Goal: Transaction & Acquisition: Purchase product/service

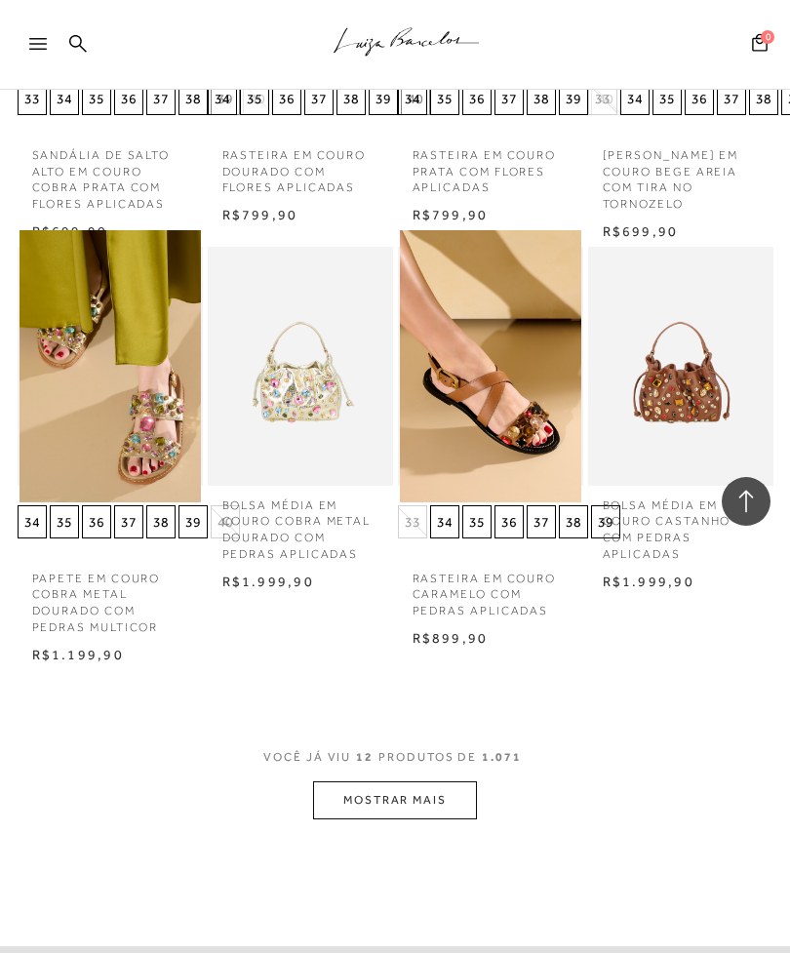
click at [556, 426] on img at bounding box center [490, 366] width 181 height 272
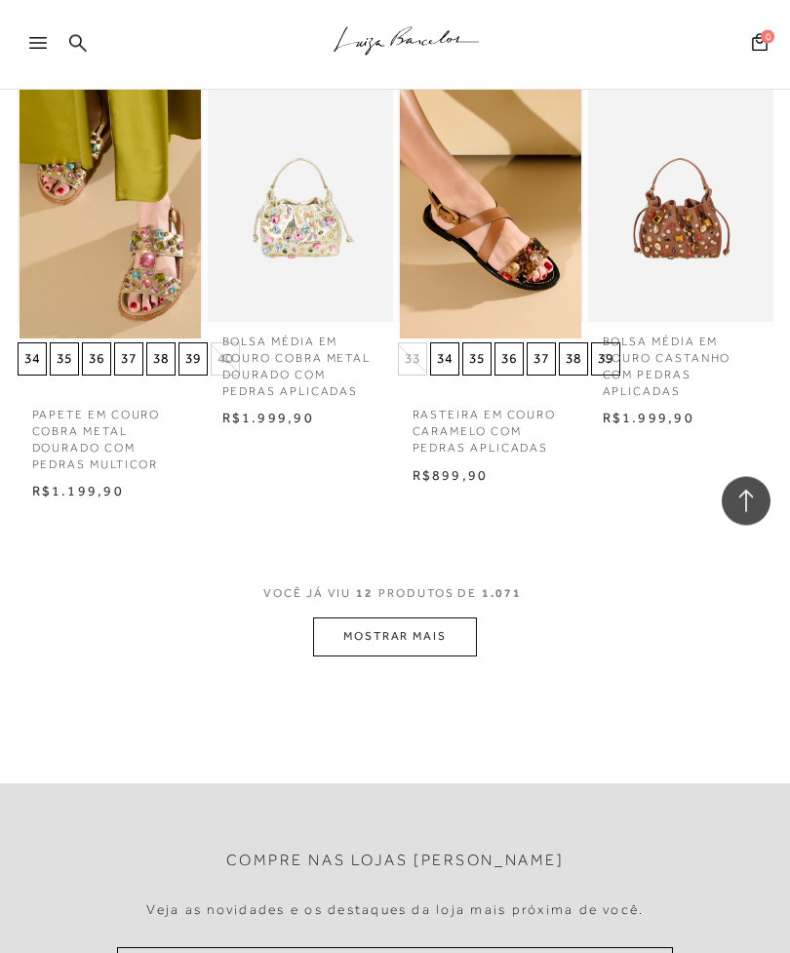
scroll to position [2376, 0]
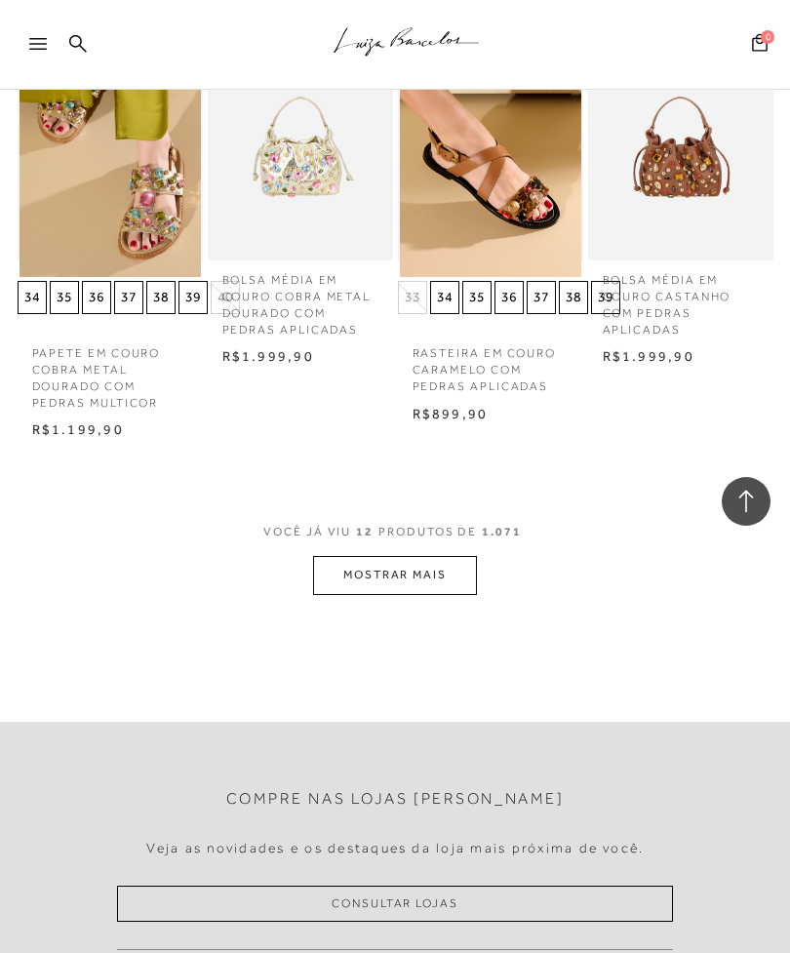
click at [448, 556] on button "MOSTRAR MAIS" at bounding box center [395, 575] width 164 height 38
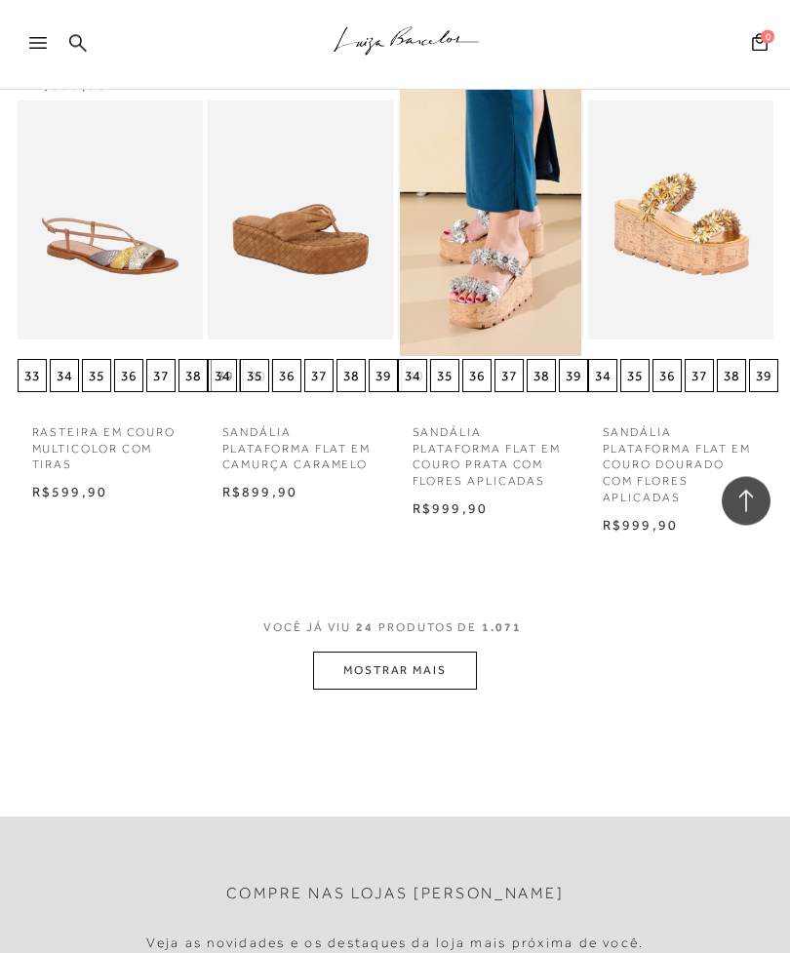
click at [441, 653] on button "MOSTRAR MAIS" at bounding box center [395, 672] width 164 height 38
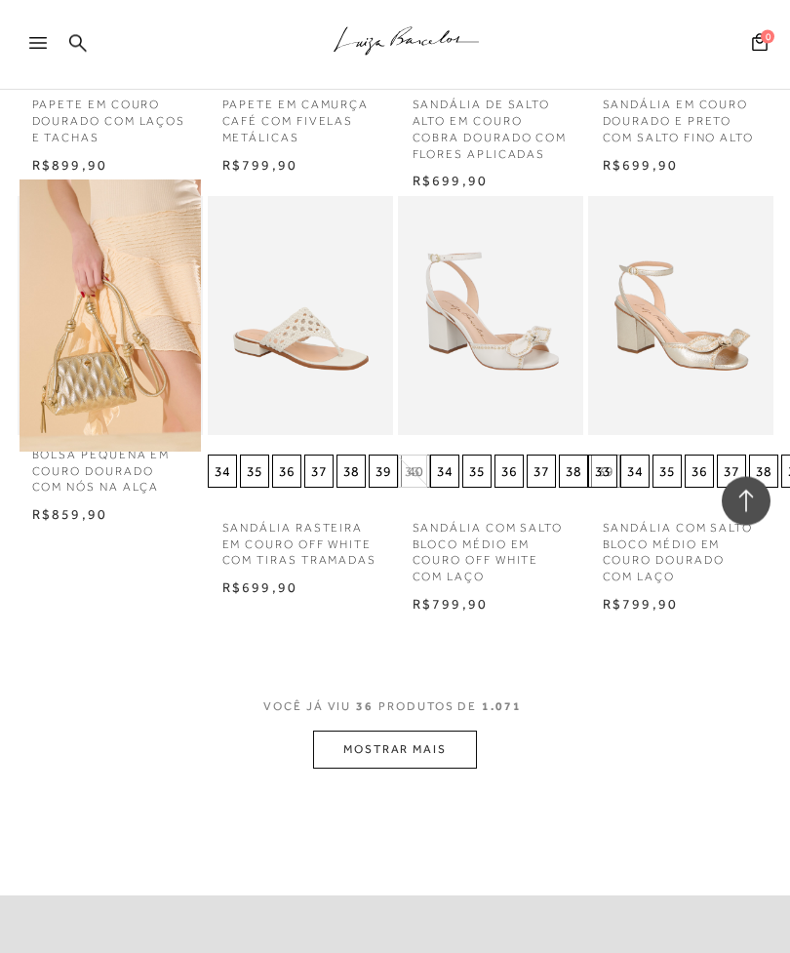
scroll to position [4741, 0]
click at [446, 731] on button "MOSTRAR MAIS" at bounding box center [395, 750] width 164 height 38
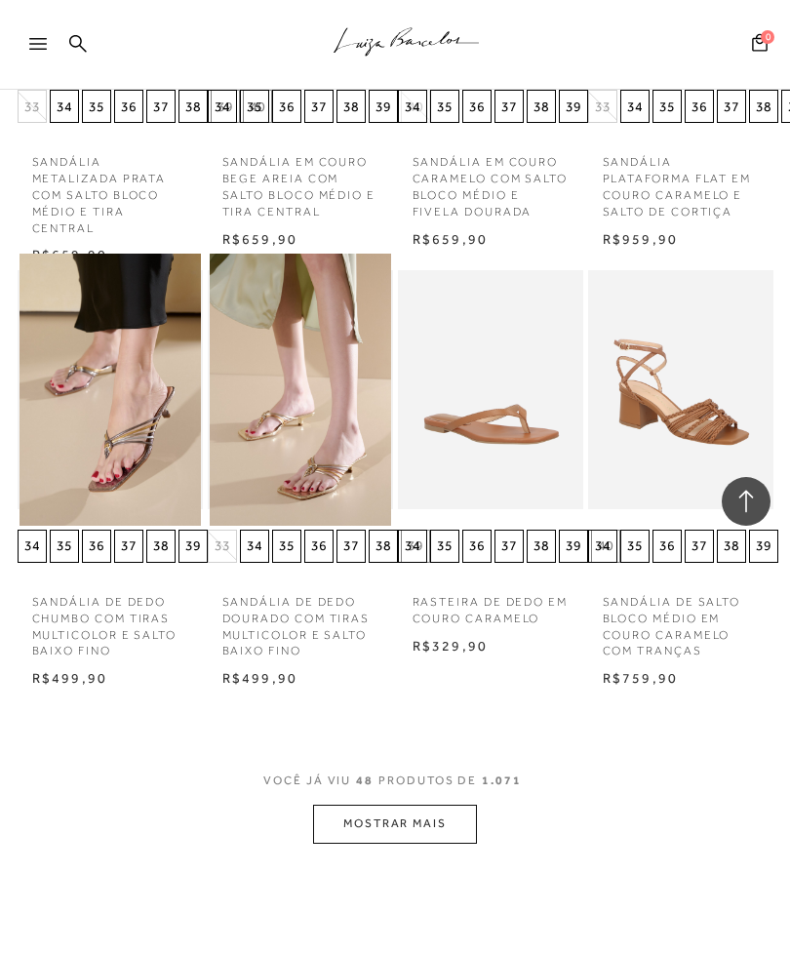
scroll to position [5968, 0]
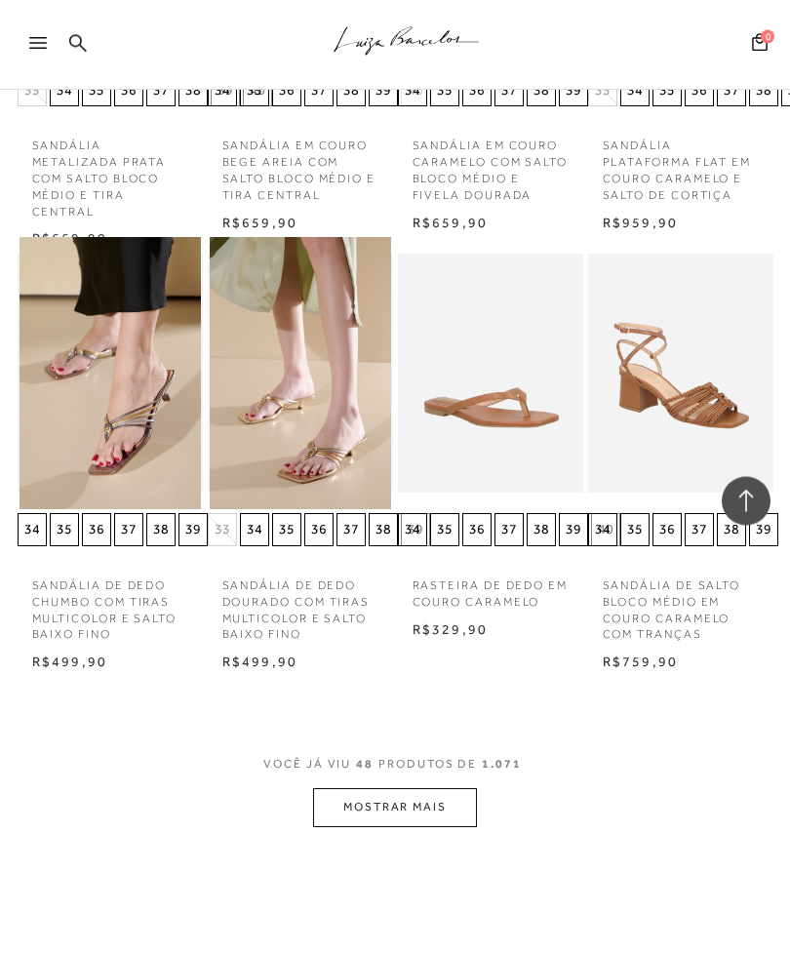
click at [439, 789] on button "MOSTRAR MAIS" at bounding box center [395, 808] width 164 height 38
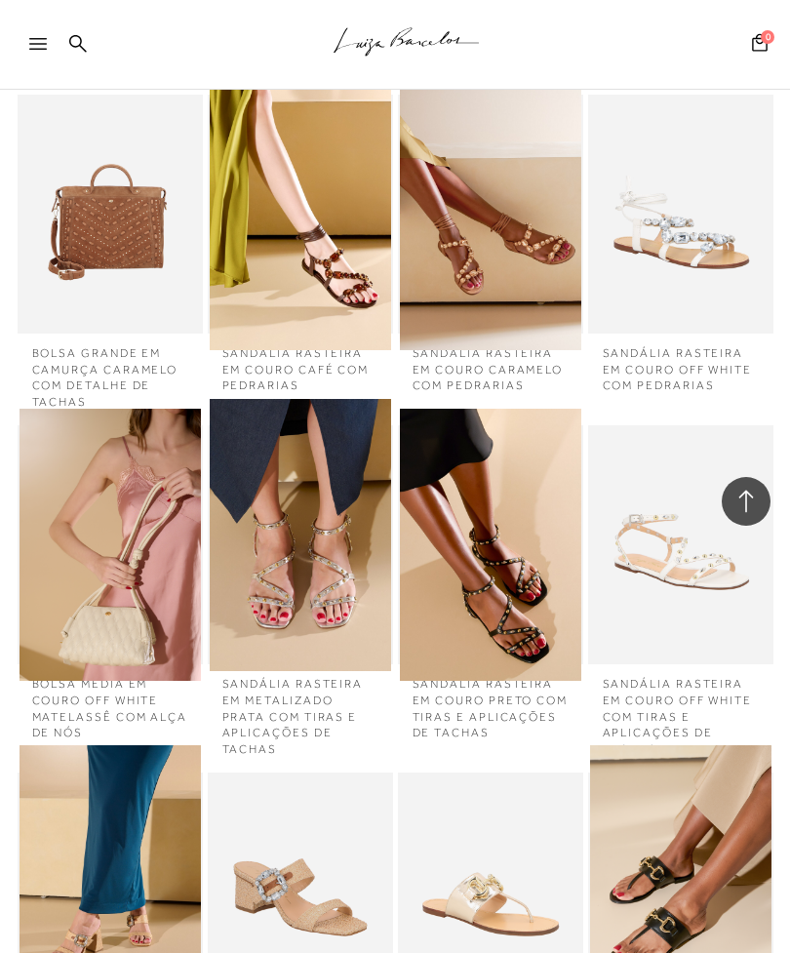
scroll to position [6546, 0]
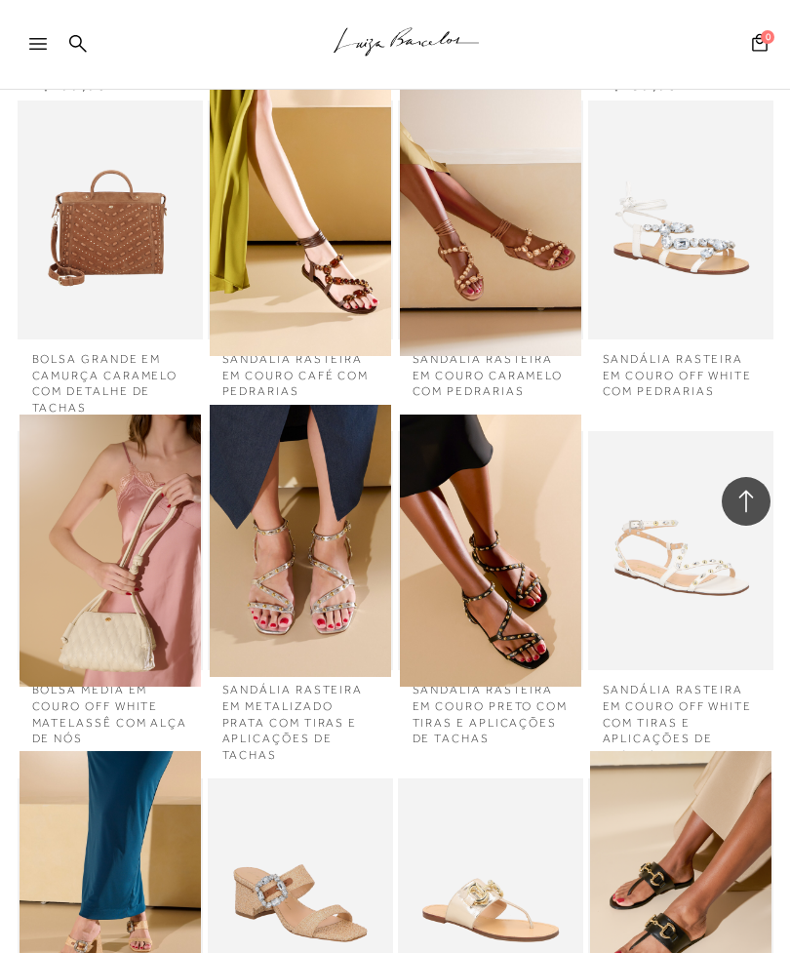
click at [517, 557] on div at bounding box center [490, 561] width 181 height 293
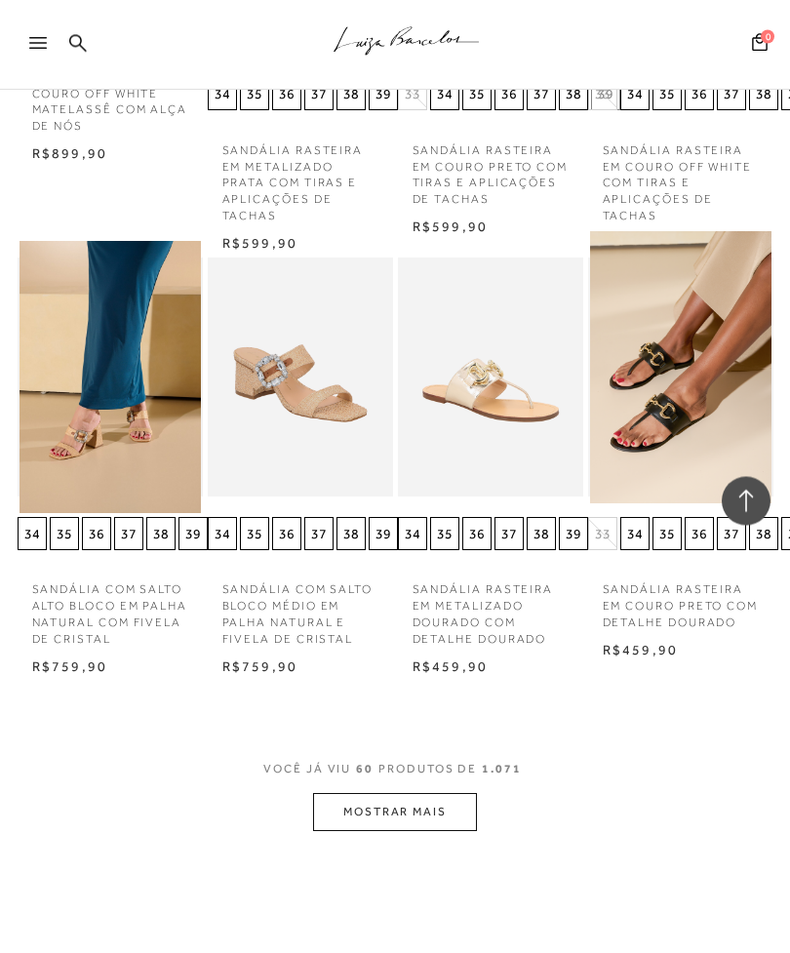
scroll to position [7235, 0]
click at [453, 793] on button "MOSTRAR MAIS" at bounding box center [395, 812] width 164 height 38
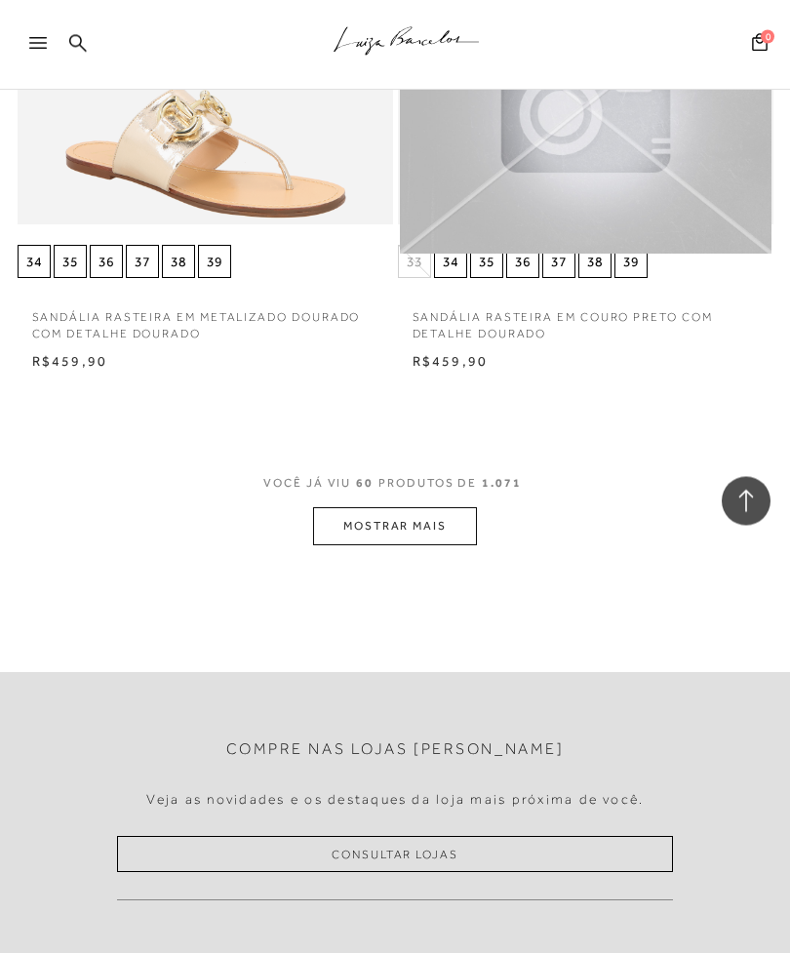
scroll to position [14676, 0]
